Goal: Check status: Check status

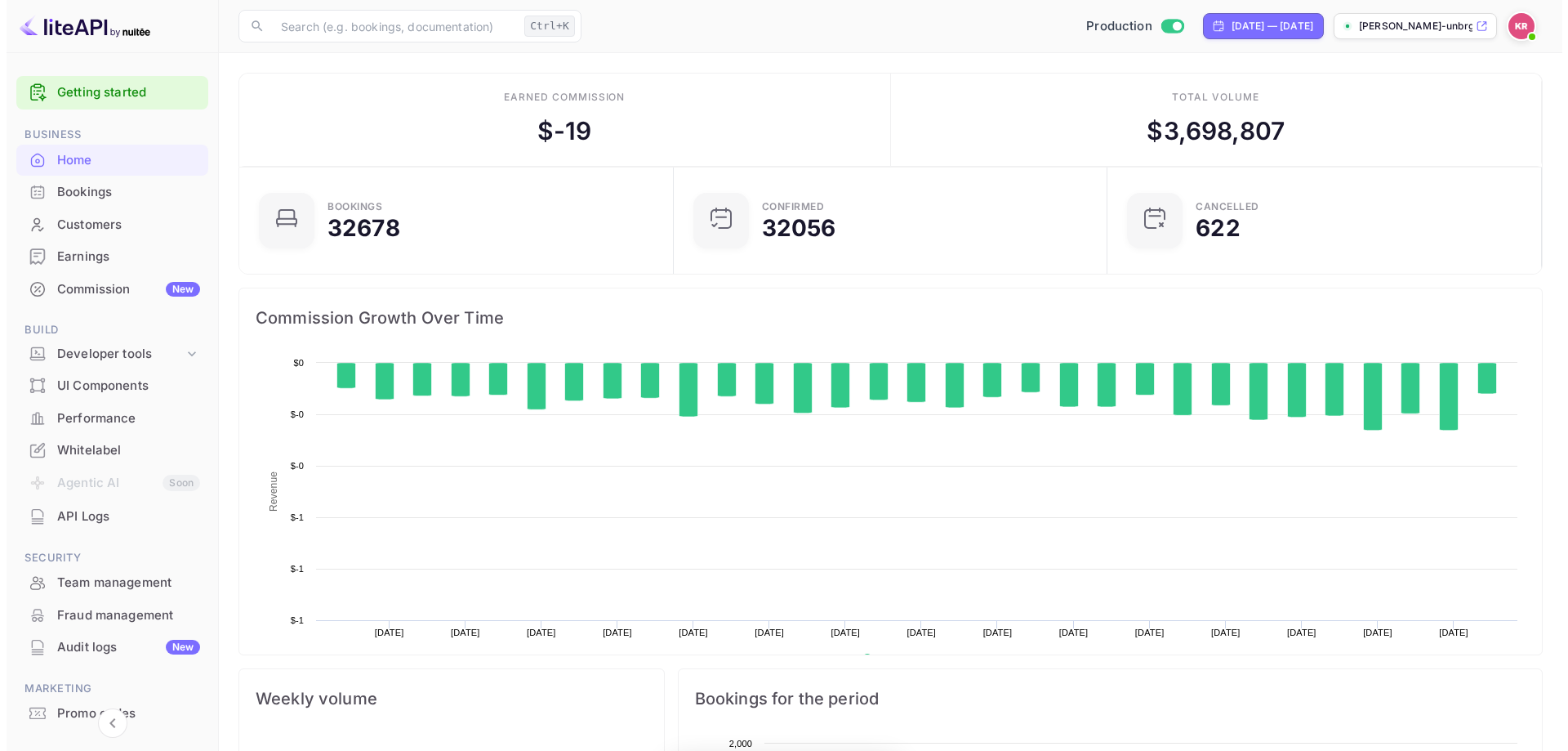
scroll to position [253, 411]
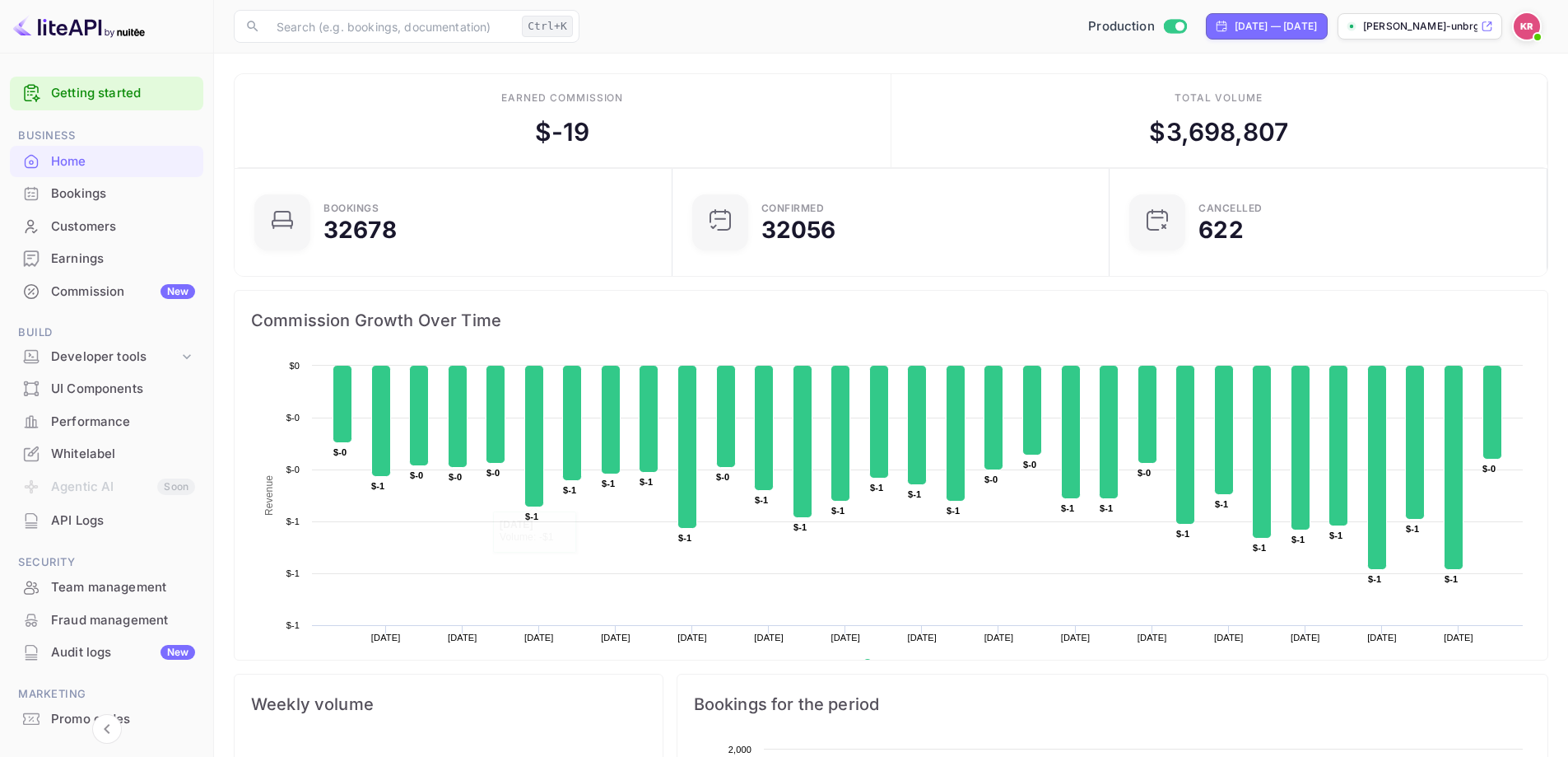
click at [180, 194] on div "Bookings" at bounding box center [123, 194] width 144 height 19
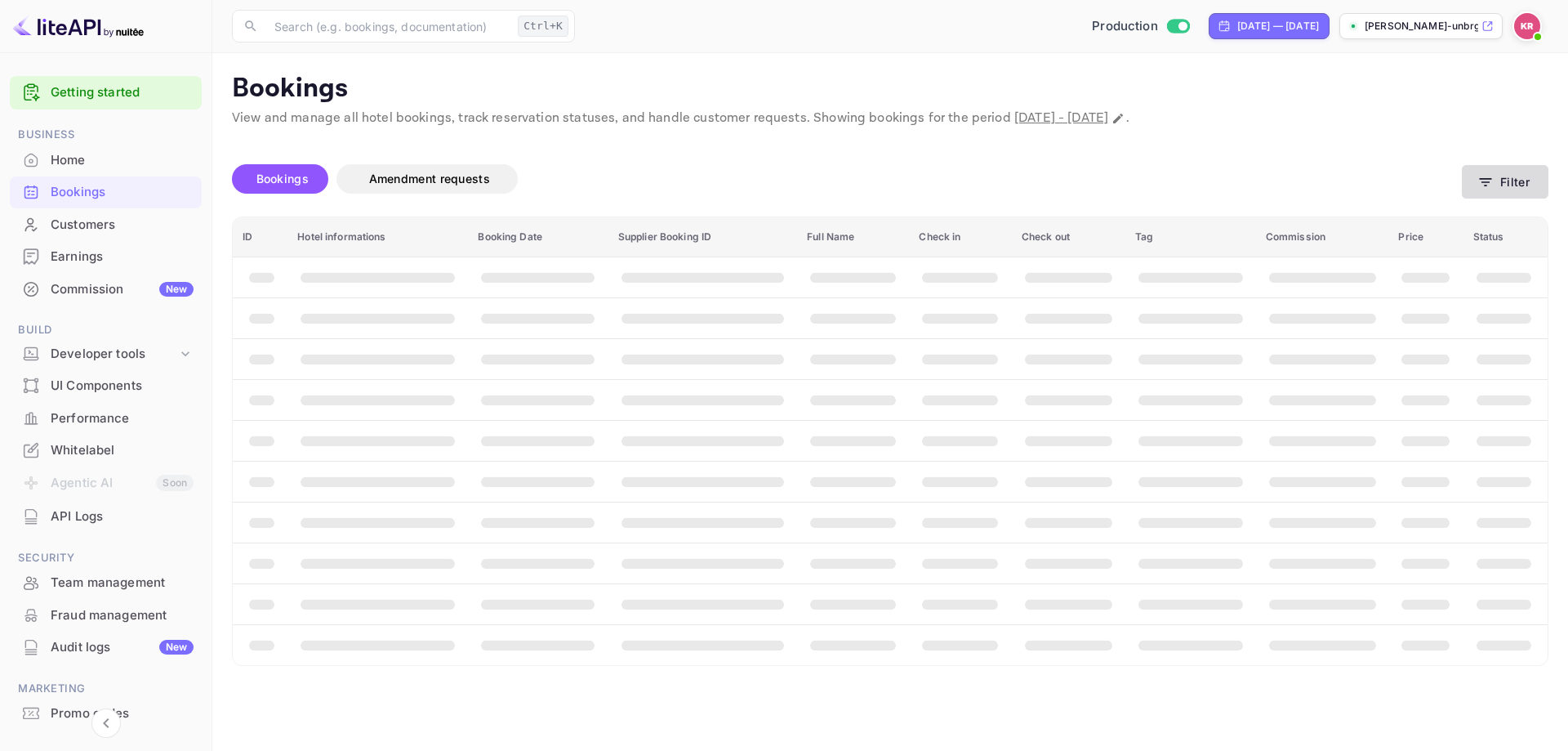
click at [1530, 195] on button "Filter" at bounding box center [1505, 182] width 86 height 34
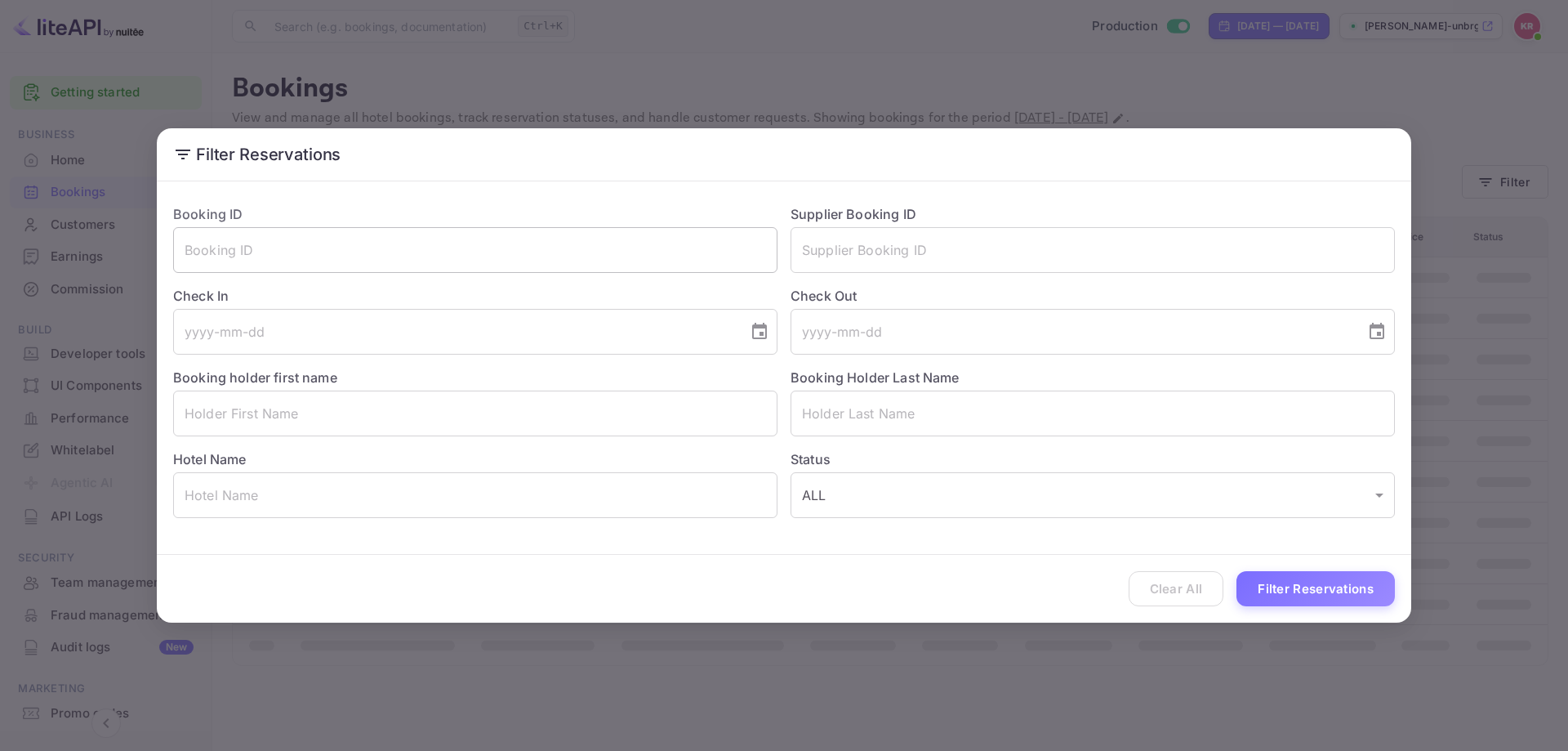
click at [325, 265] on input "text" at bounding box center [476, 250] width 605 height 46
paste input "LmwwzqwtE"
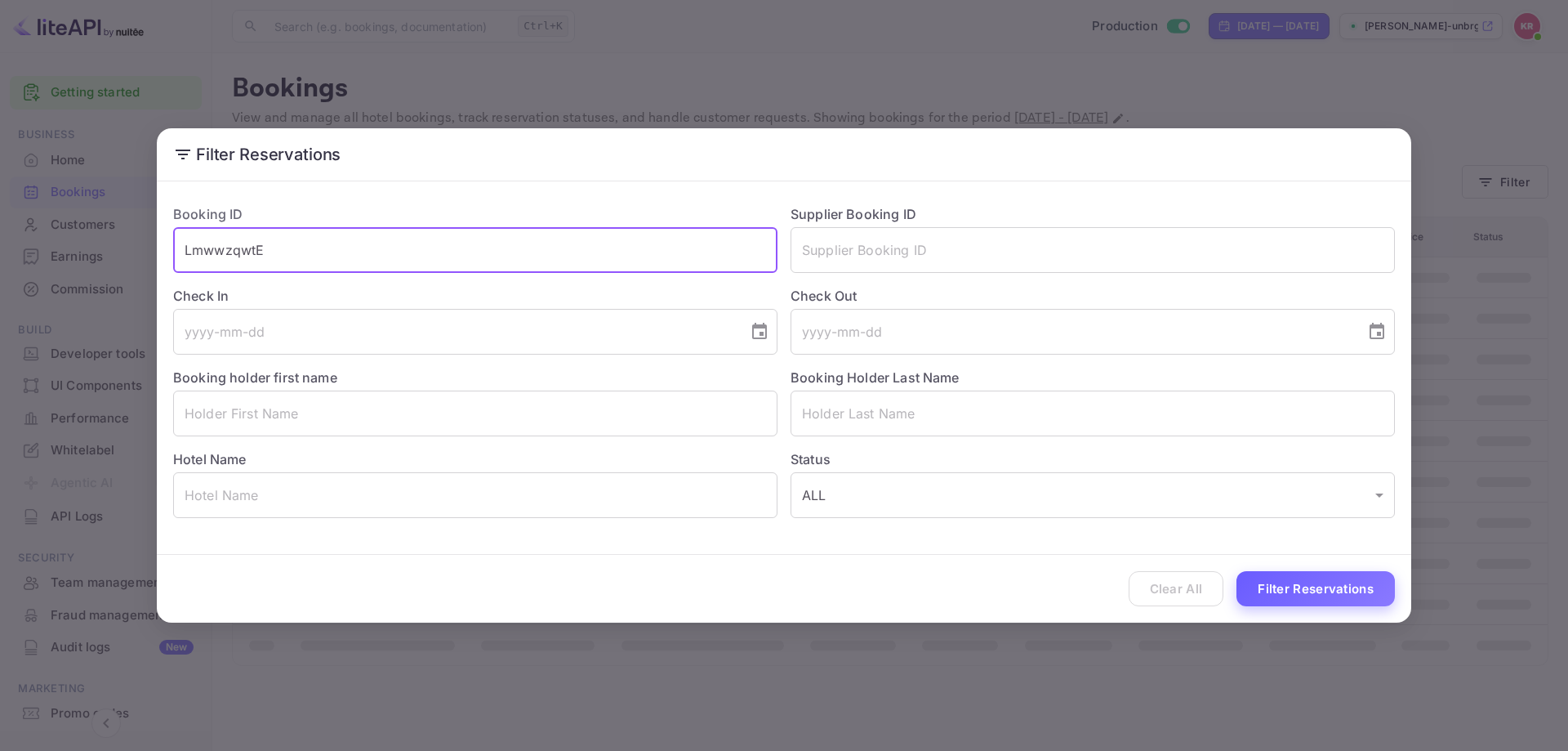
type input "LmwwzqwtE"
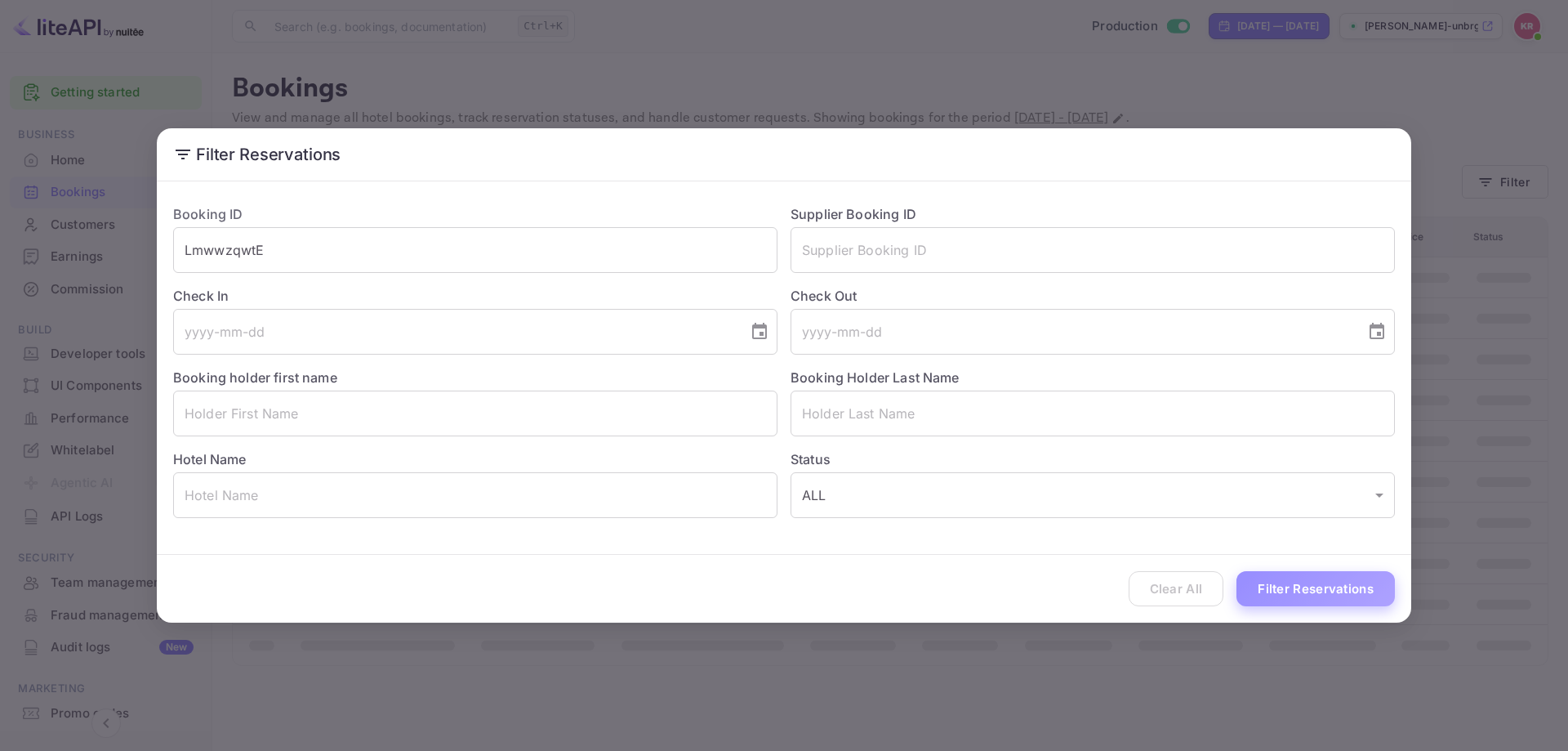
click at [1302, 588] on button "Filter Reservations" at bounding box center [1316, 588] width 158 height 35
